Goal: Transaction & Acquisition: Purchase product/service

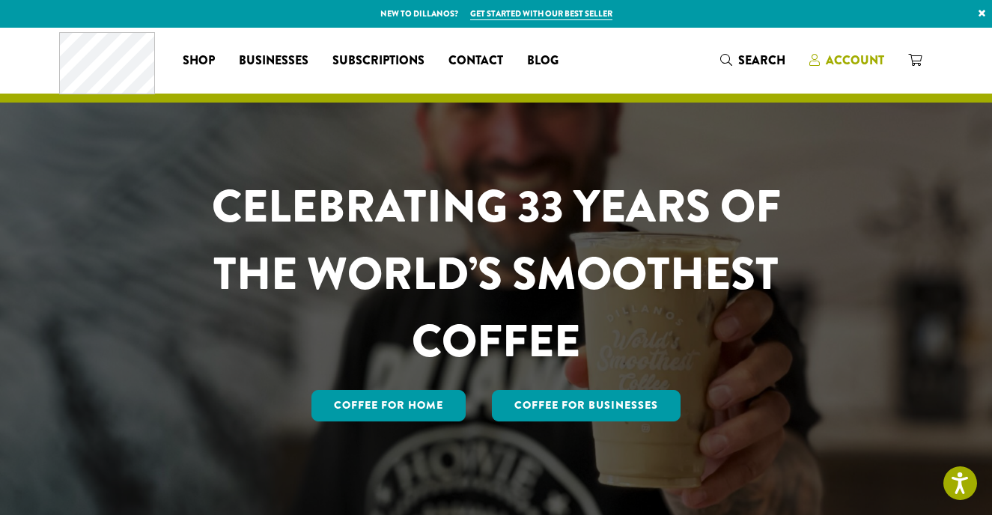
click at [852, 59] on span "Account" at bounding box center [854, 60] width 58 height 17
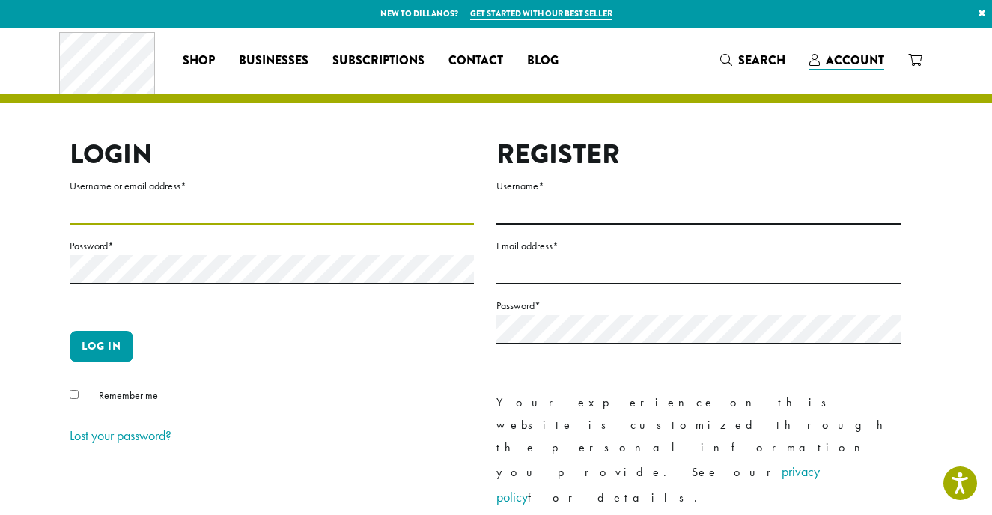
type input "**********"
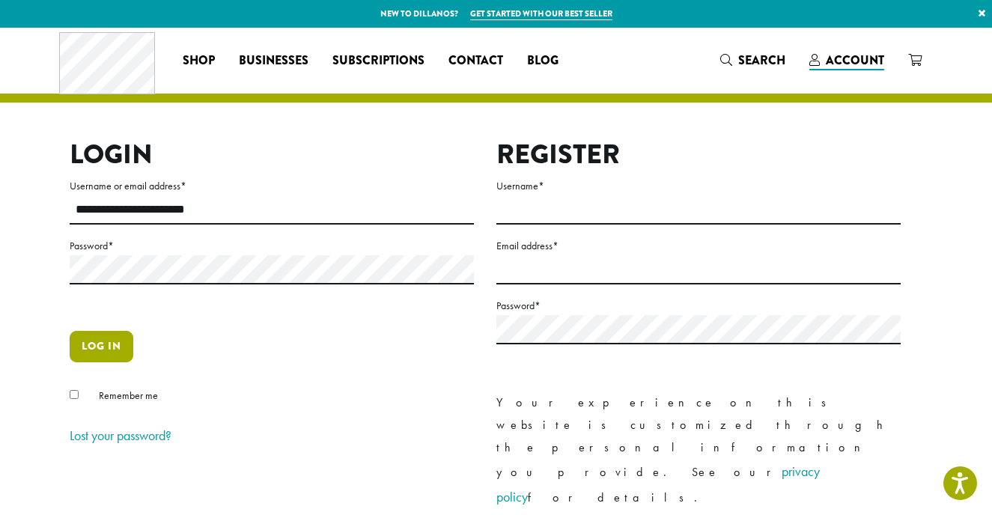
click at [103, 351] on button "Log in" at bounding box center [102, 346] width 64 height 31
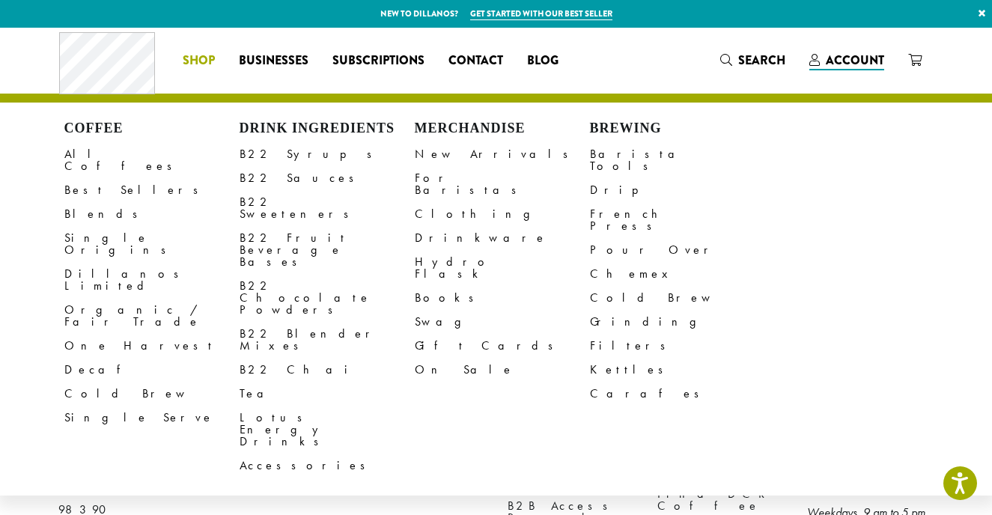
click at [200, 55] on span "Shop" at bounding box center [199, 61] width 32 height 19
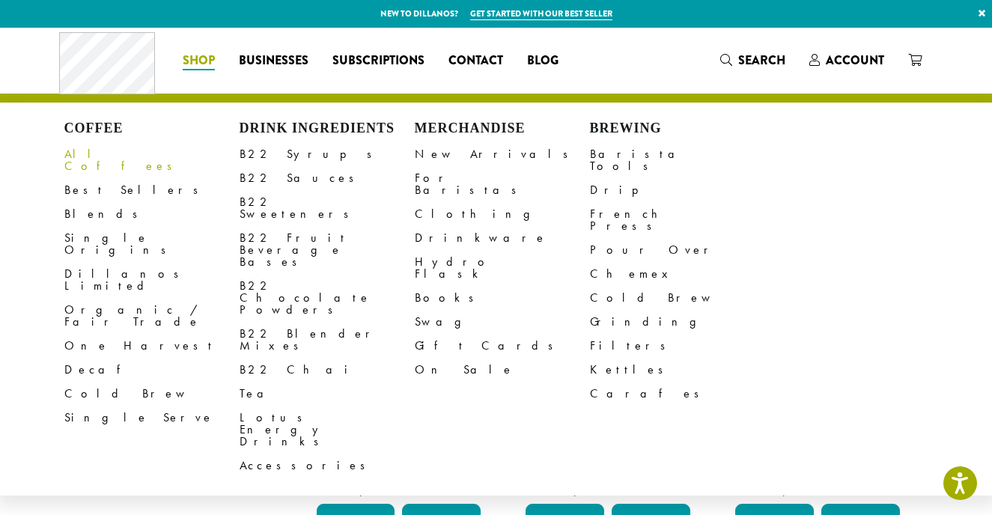
click at [84, 153] on link "All Coffees" at bounding box center [151, 160] width 175 height 36
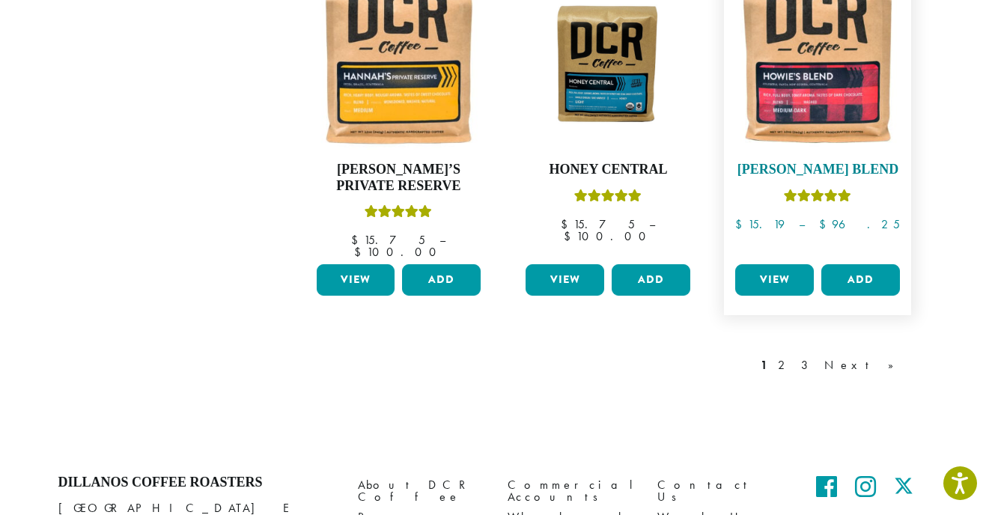
scroll to position [1326, 0]
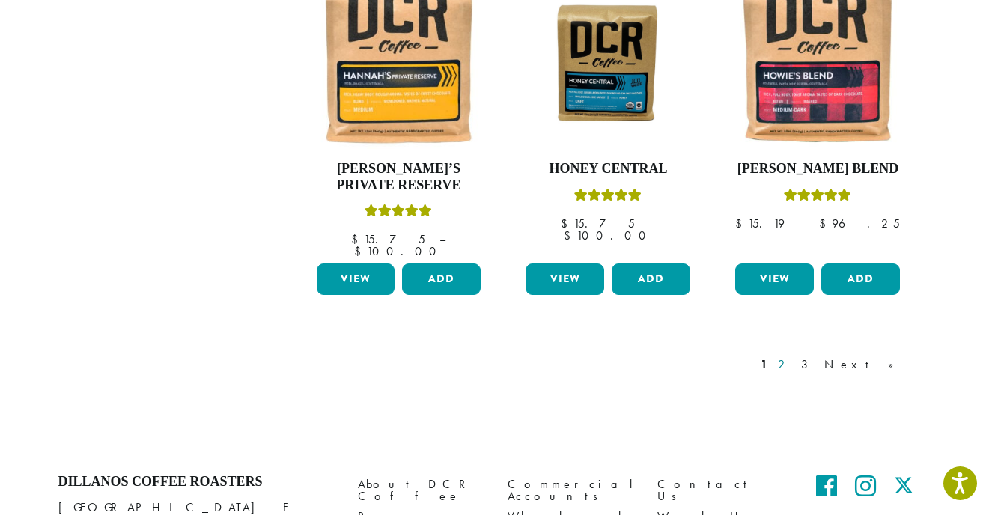
click at [793, 355] on link "2" at bounding box center [783, 364] width 19 height 18
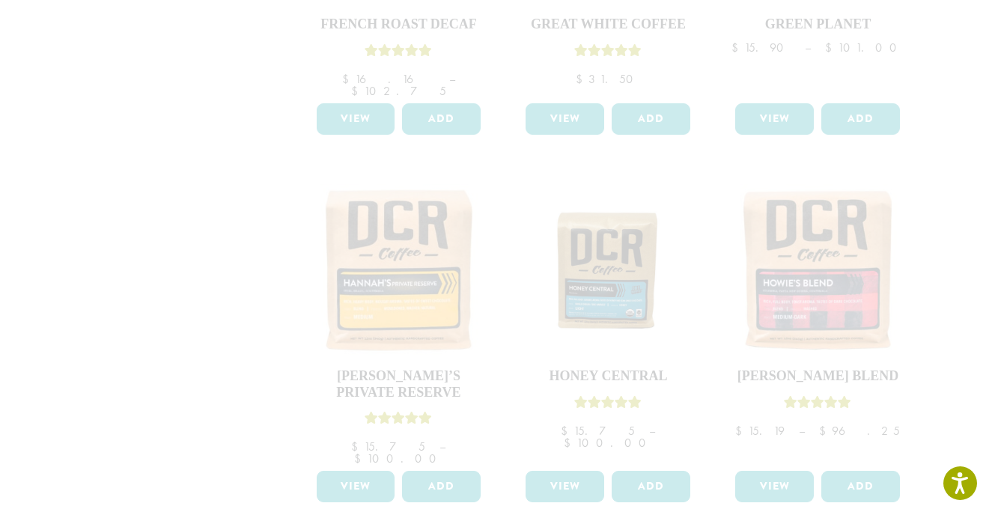
scroll to position [1118, 0]
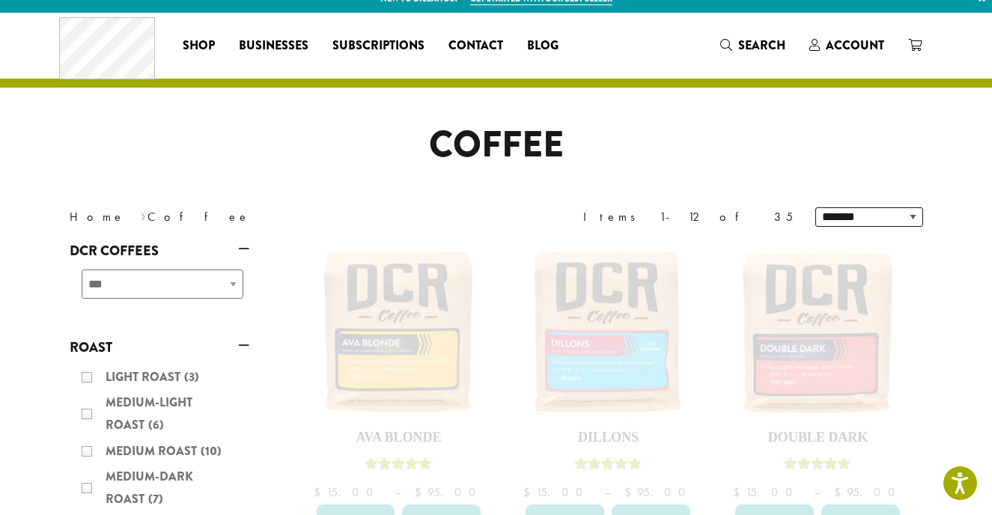
scroll to position [13, 0]
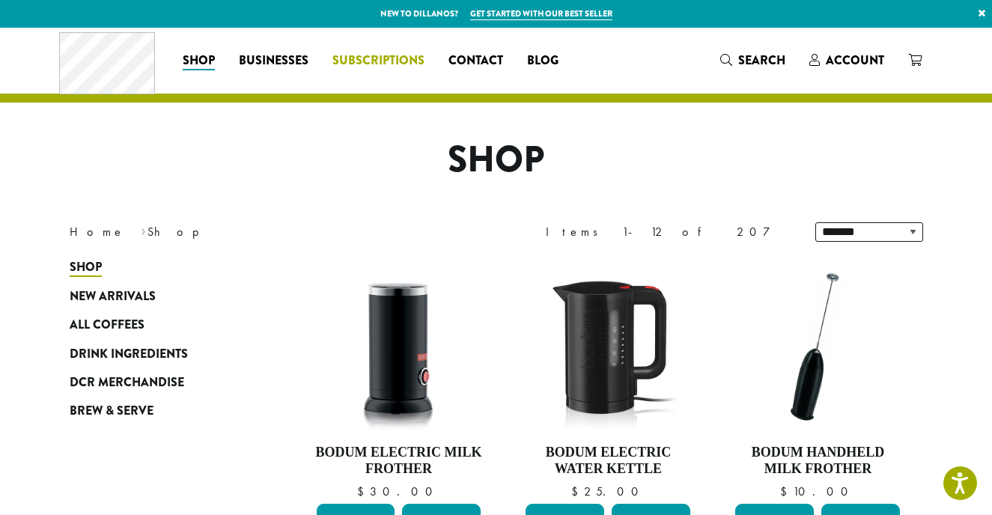
click at [376, 59] on span "Subscriptions" at bounding box center [378, 61] width 92 height 19
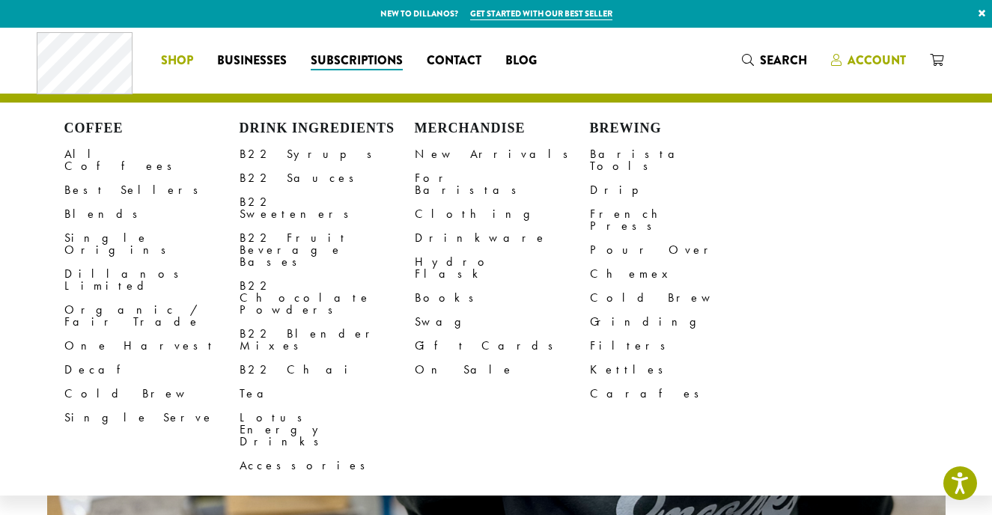
click at [862, 62] on span "Account" at bounding box center [876, 60] width 58 height 17
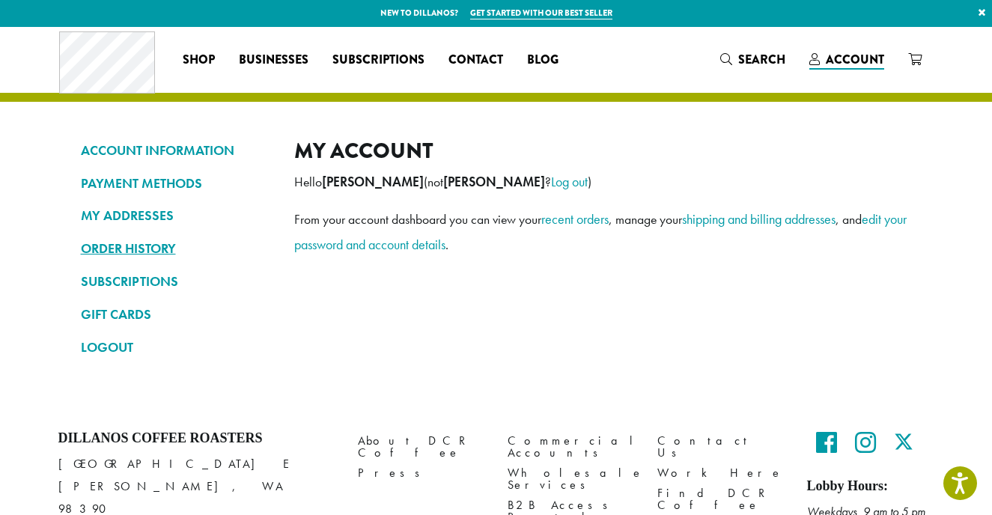
scroll to position [1, 0]
click at [133, 246] on link "ORDER HISTORY" at bounding box center [176, 248] width 191 height 25
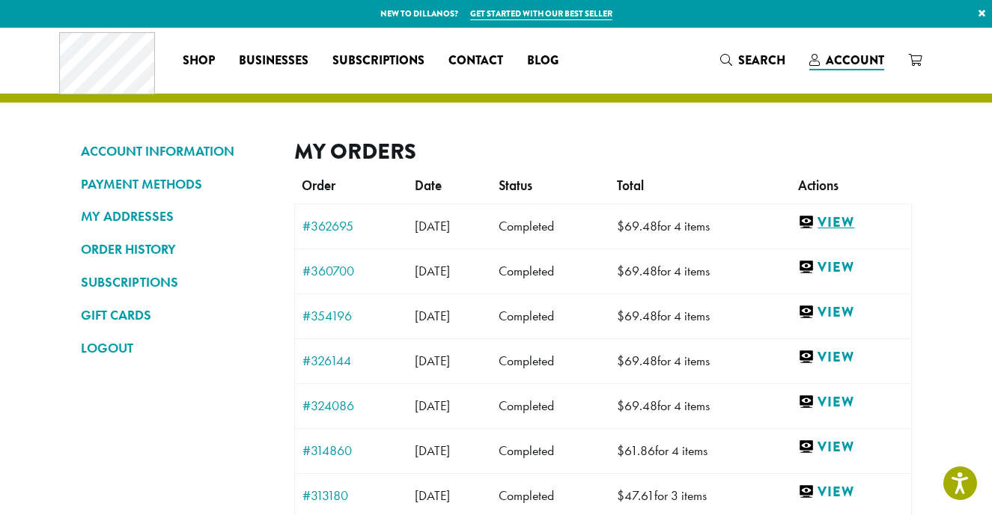
scroll to position [0, 1]
click at [856, 224] on link "View" at bounding box center [850, 222] width 105 height 19
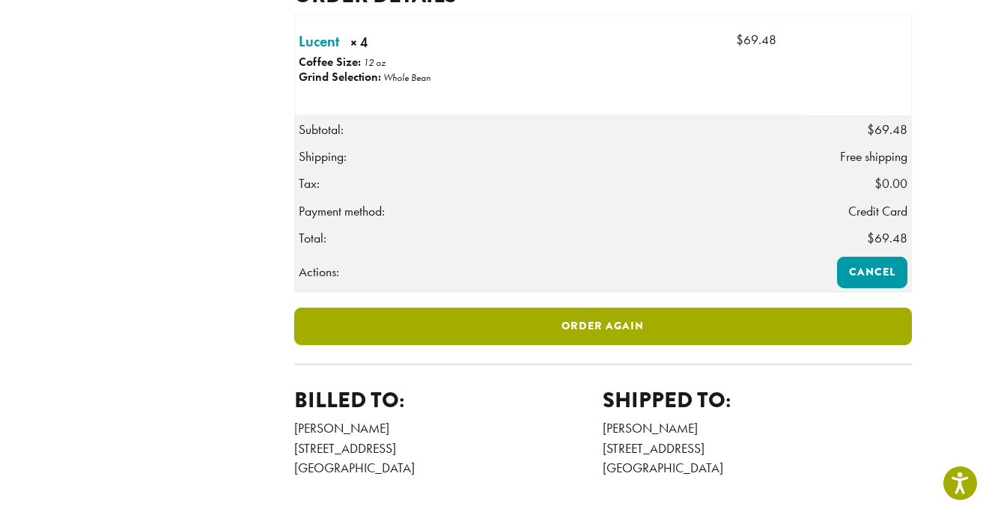
scroll to position [433, 1]
click at [586, 345] on link "Order again" at bounding box center [602, 326] width 617 height 37
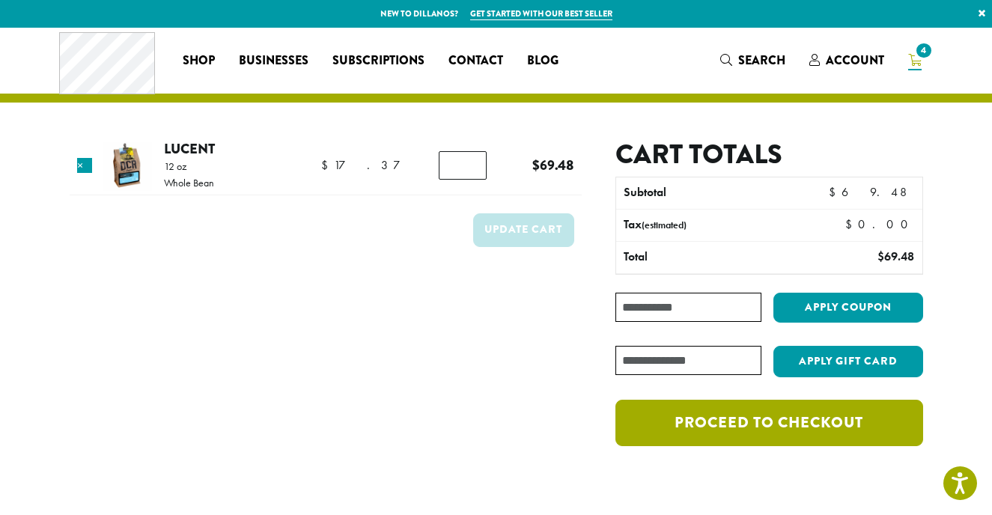
click at [766, 420] on link "Proceed to checkout" at bounding box center [768, 423] width 307 height 46
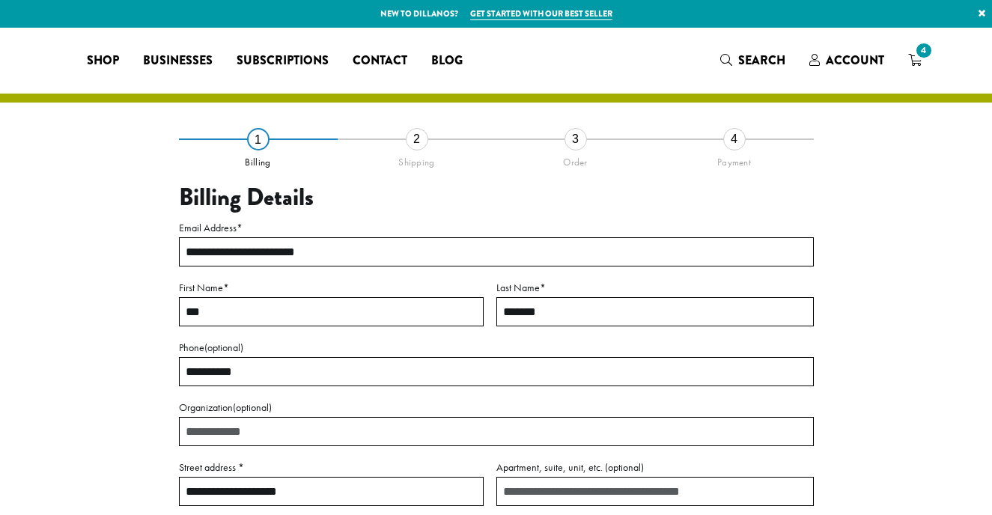
select select "**"
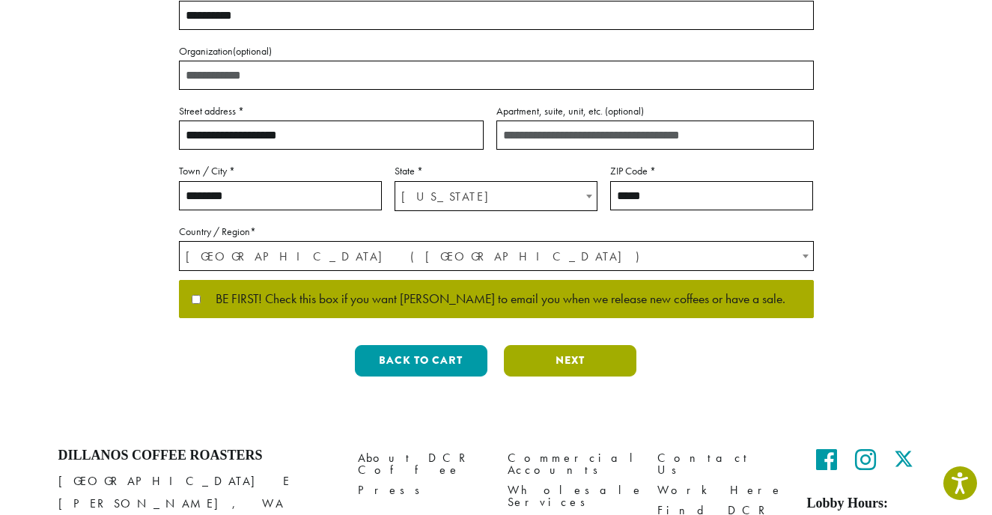
scroll to position [356, 1]
click at [571, 357] on button "Next" at bounding box center [570, 360] width 132 height 31
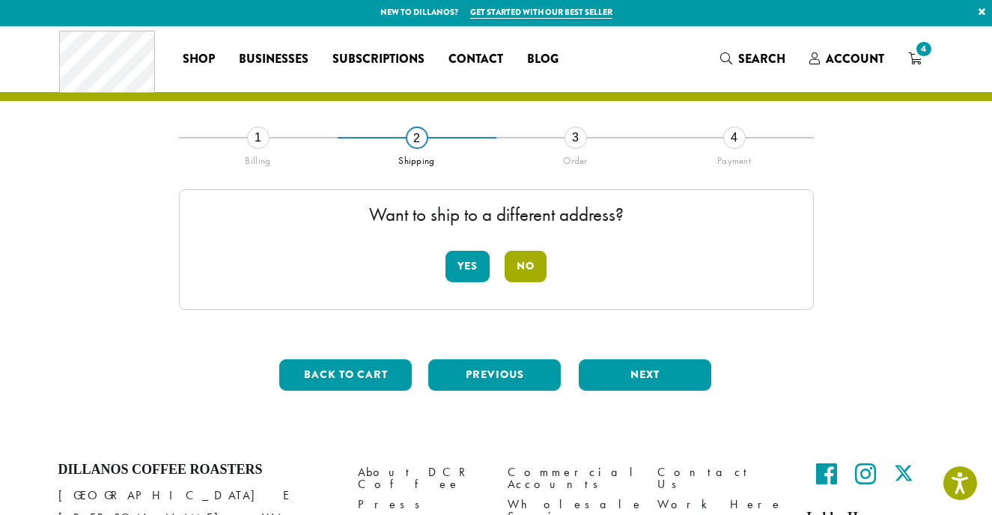
scroll to position [0, 2]
click at [529, 265] on button "No" at bounding box center [525, 266] width 42 height 31
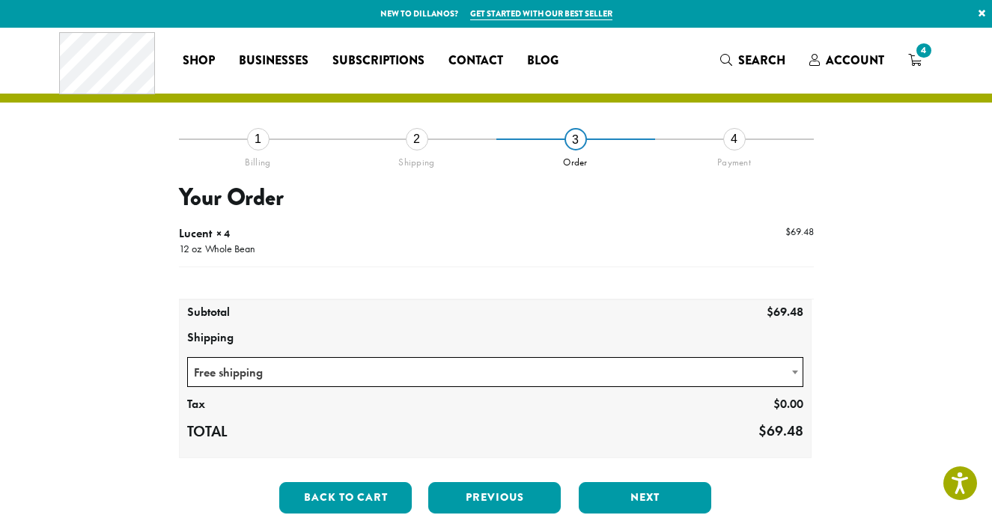
scroll to position [0, 0]
click at [650, 492] on button "Next" at bounding box center [644, 497] width 132 height 31
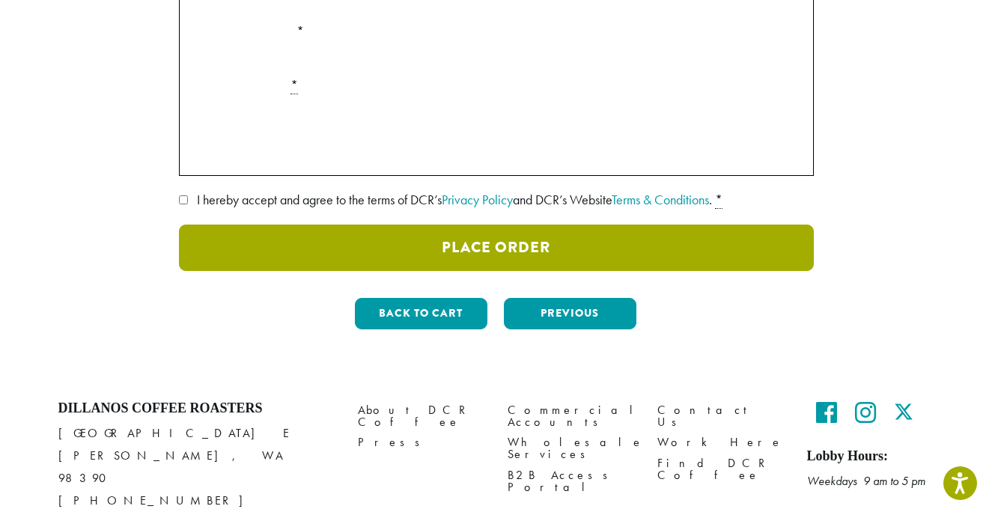
scroll to position [379, 0]
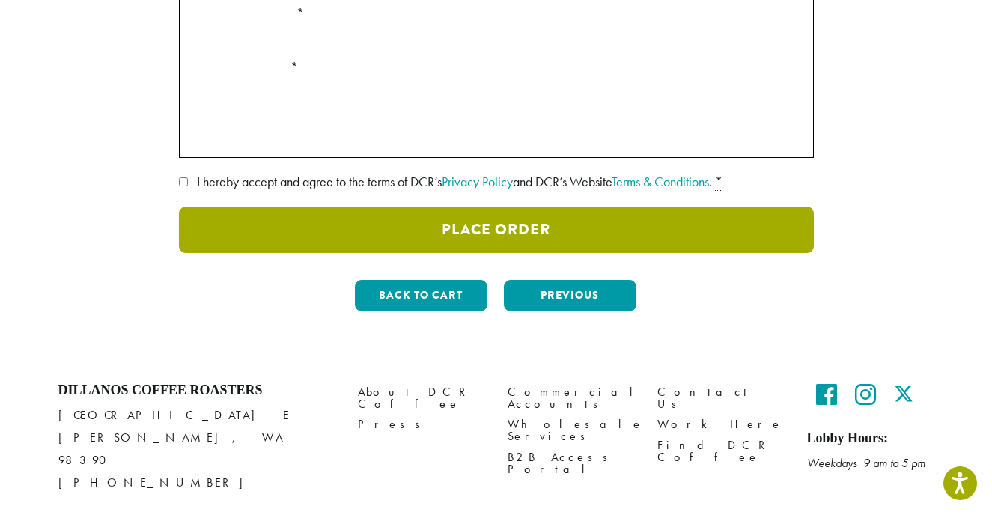
click at [453, 224] on button "Place Order" at bounding box center [496, 230] width 635 height 46
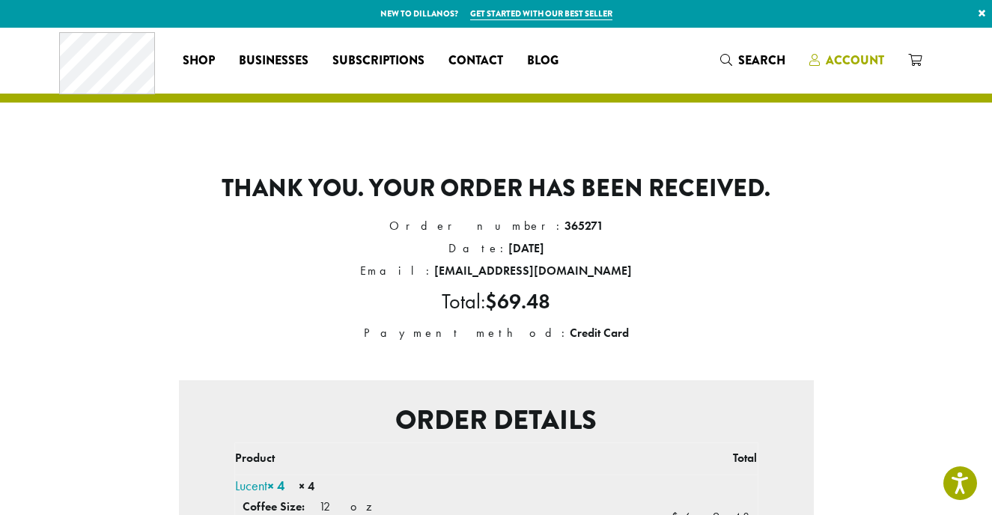
scroll to position [0, 1]
click at [867, 59] on span "Account" at bounding box center [854, 60] width 58 height 17
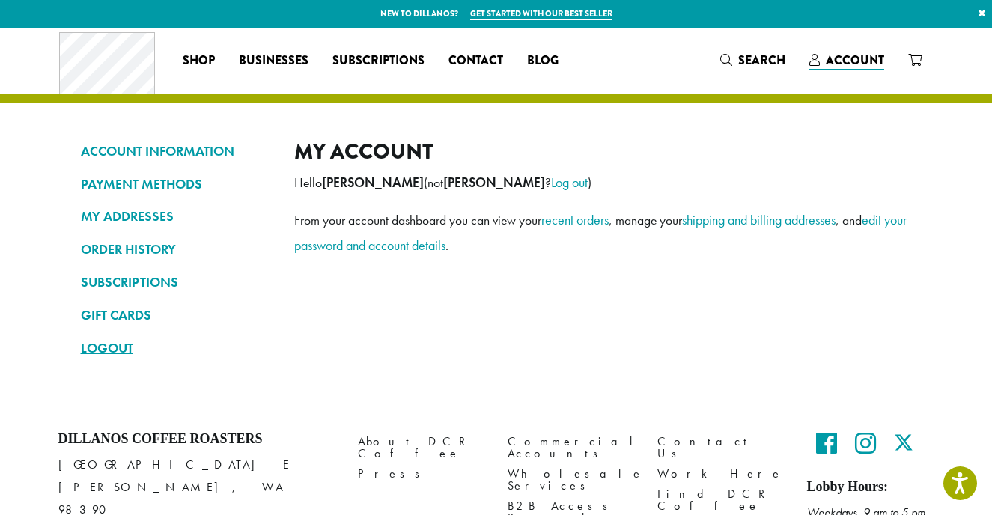
click at [95, 345] on link "LOGOUT" at bounding box center [176, 347] width 191 height 25
